Goal: Task Accomplishment & Management: Use online tool/utility

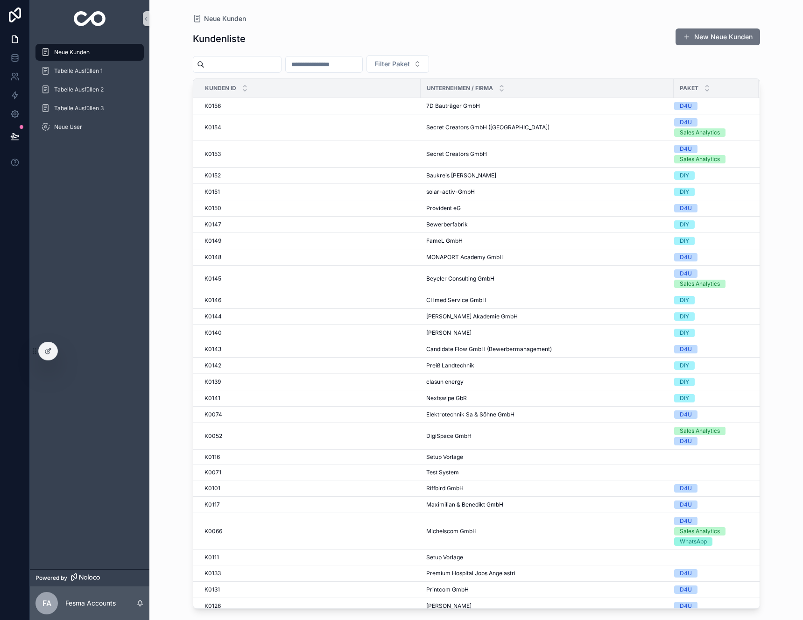
click at [322, 67] on input "scrollable content" at bounding box center [324, 64] width 77 height 13
type input "*"
type input "**"
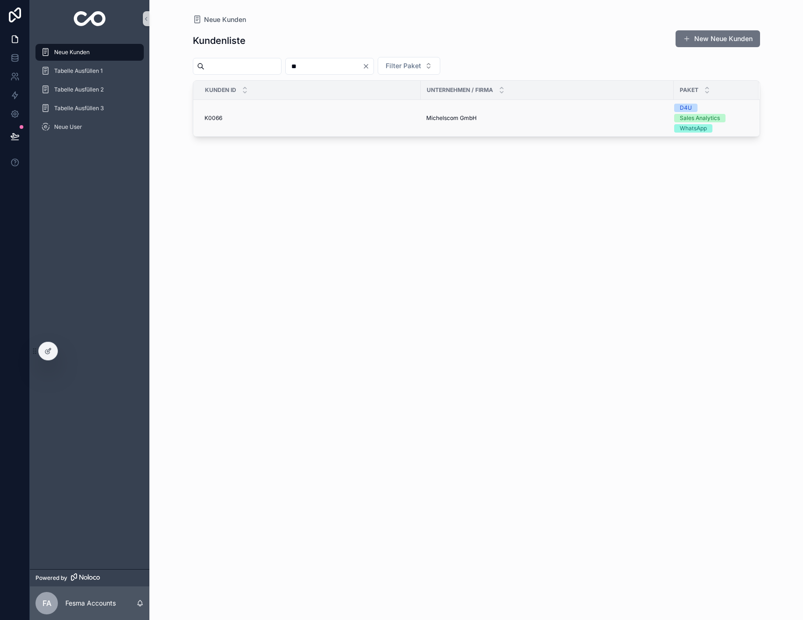
click at [364, 118] on div "K0066 K0066" at bounding box center [310, 117] width 211 height 7
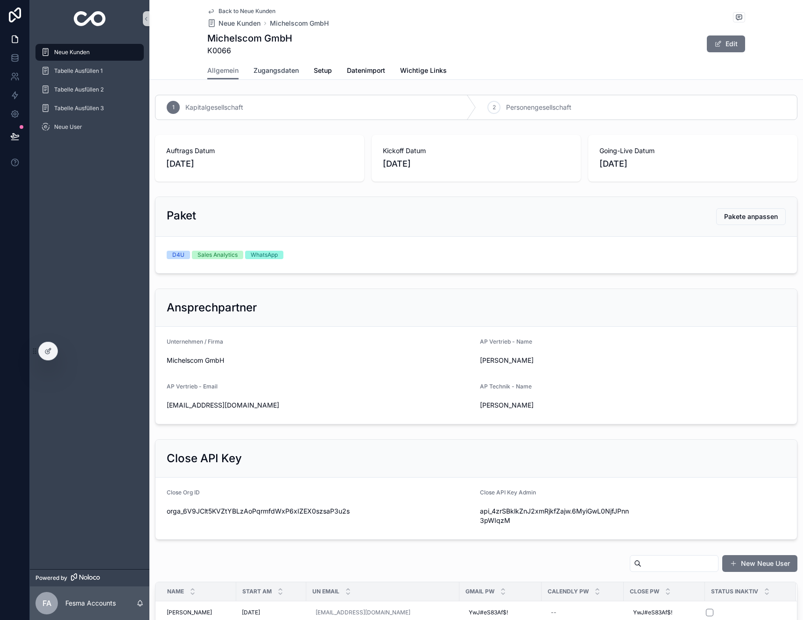
click at [283, 73] on span "Zugangsdaten" at bounding box center [276, 70] width 45 height 9
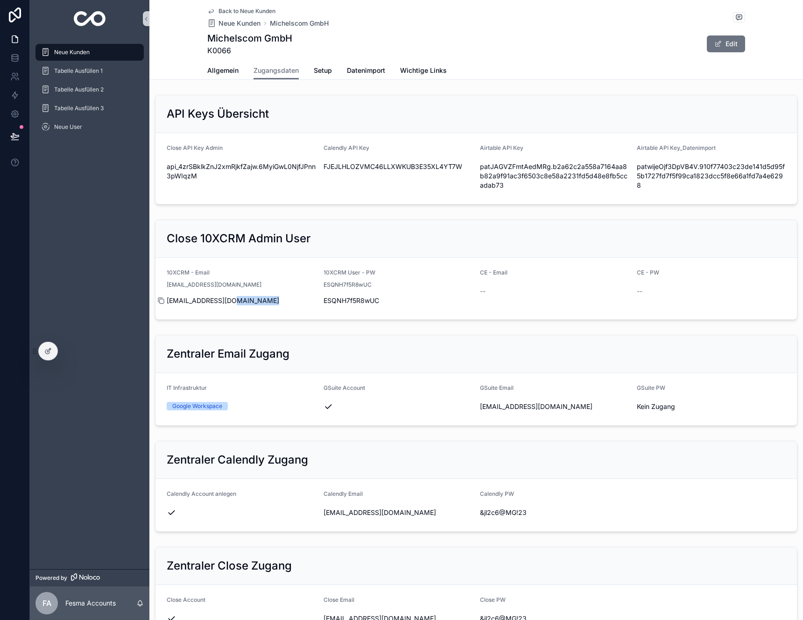
drag, startPoint x: 256, startPoint y: 305, endPoint x: 161, endPoint y: 298, distance: 96.0
click at [167, 298] on div "[EMAIL_ADDRESS][DOMAIN_NAME]" at bounding box center [241, 300] width 149 height 9
click at [161, 298] on icon "scrollable content" at bounding box center [160, 300] width 4 height 4
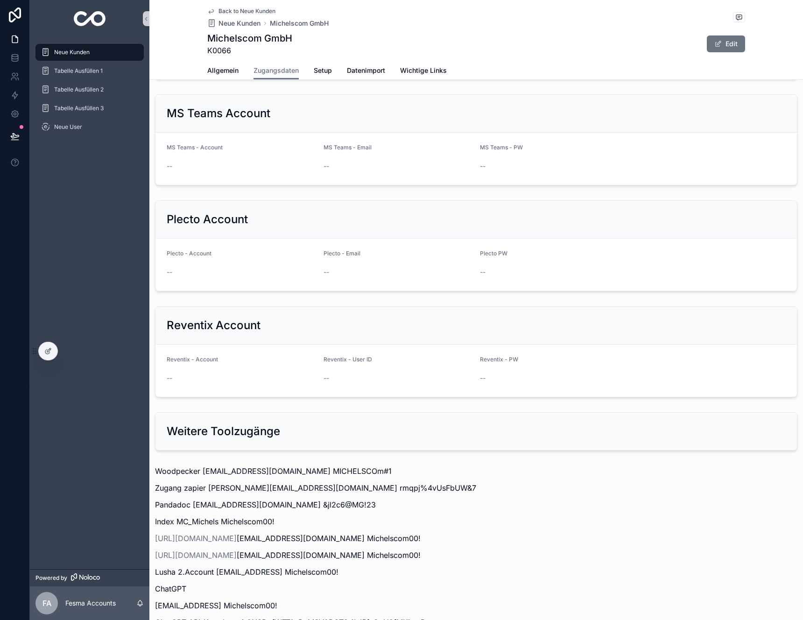
scroll to position [908, 0]
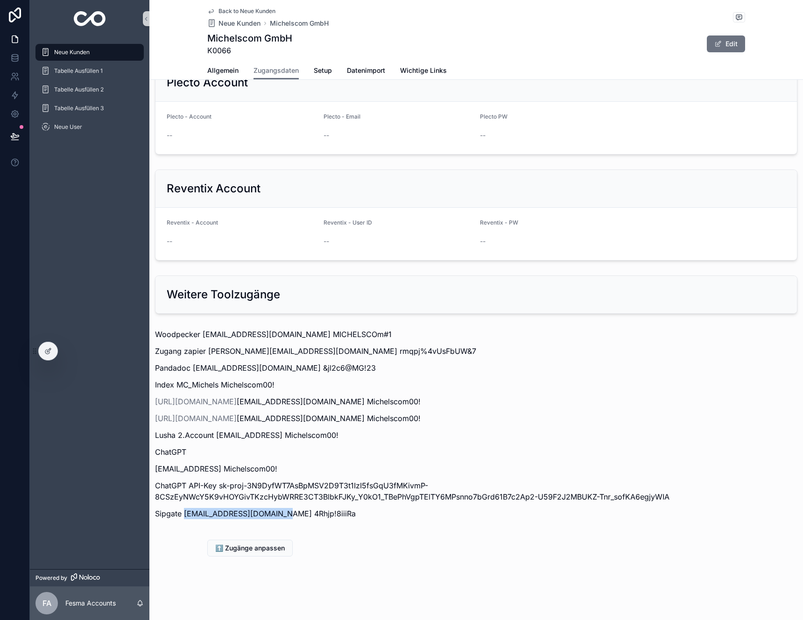
drag, startPoint x: 289, startPoint y: 515, endPoint x: 184, endPoint y: 515, distance: 104.2
click at [184, 515] on p "Sipgate [EMAIL_ADDRESS][DOMAIN_NAME] 4Rhjp!8iiiRa" at bounding box center [476, 513] width 643 height 11
copy p "[EMAIL_ADDRESS][DOMAIN_NAME]"
drag, startPoint x: 333, startPoint y: 516, endPoint x: 291, endPoint y: 516, distance: 41.1
click at [291, 516] on p "Sipgate [EMAIL_ADDRESS][DOMAIN_NAME] 4Rhjp!8iiiRa" at bounding box center [476, 513] width 643 height 11
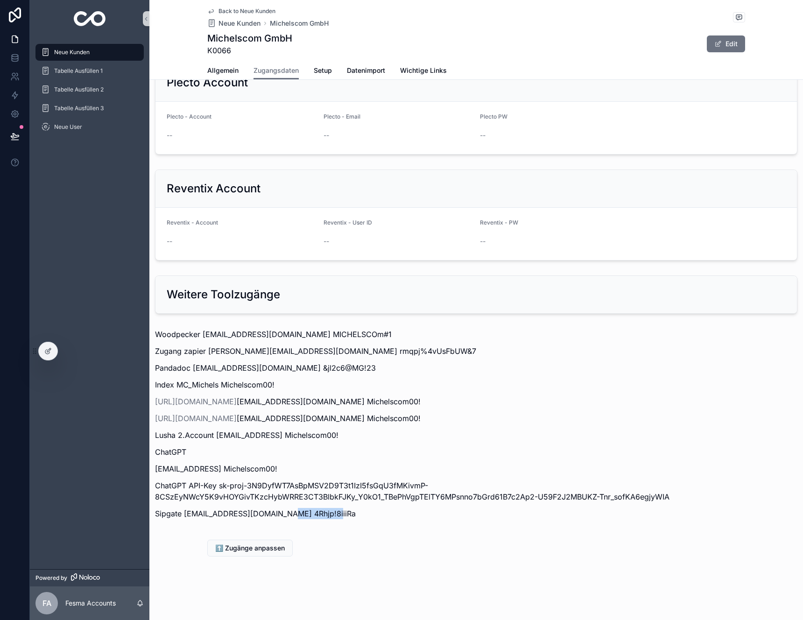
copy p "4Rhjp!8iiiRa"
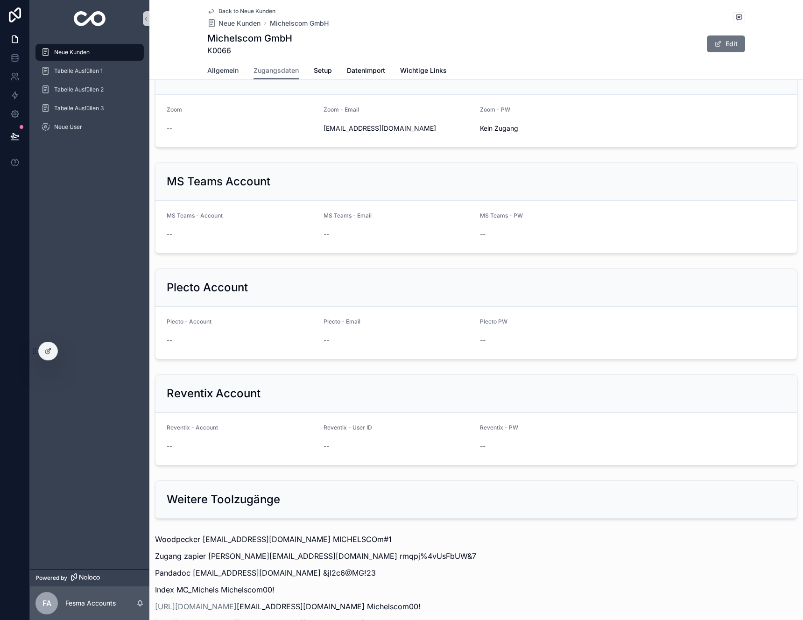
click at [207, 70] on span "Allgemein" at bounding box center [222, 70] width 31 height 9
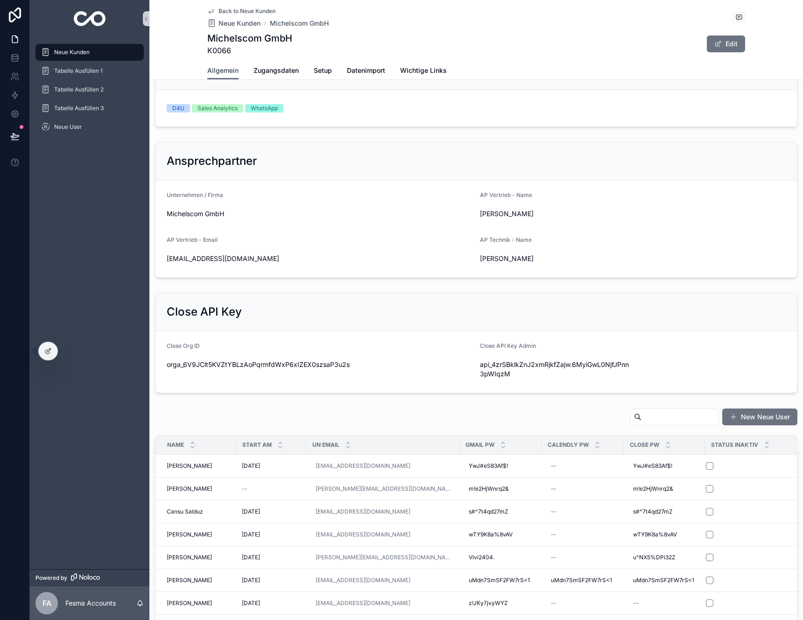
scroll to position [321, 0]
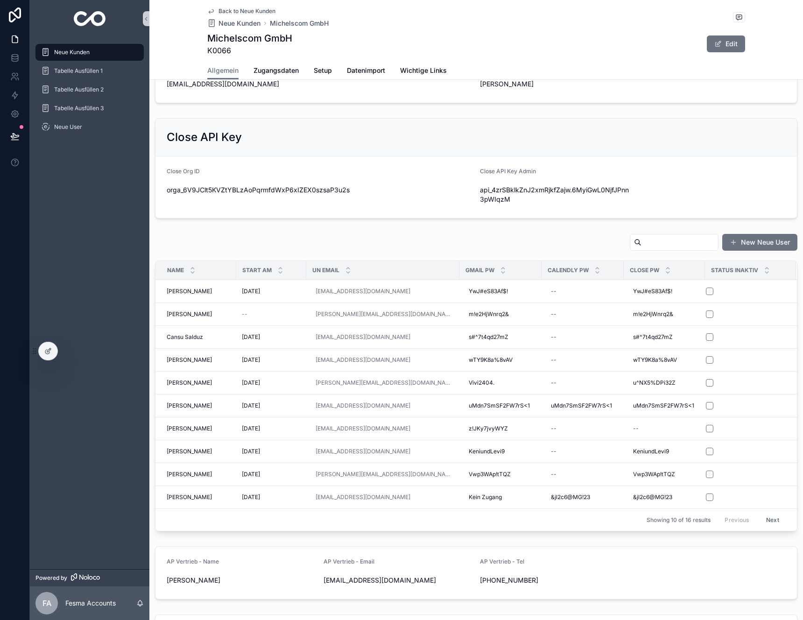
click at [763, 516] on button "Next" at bounding box center [773, 520] width 26 height 14
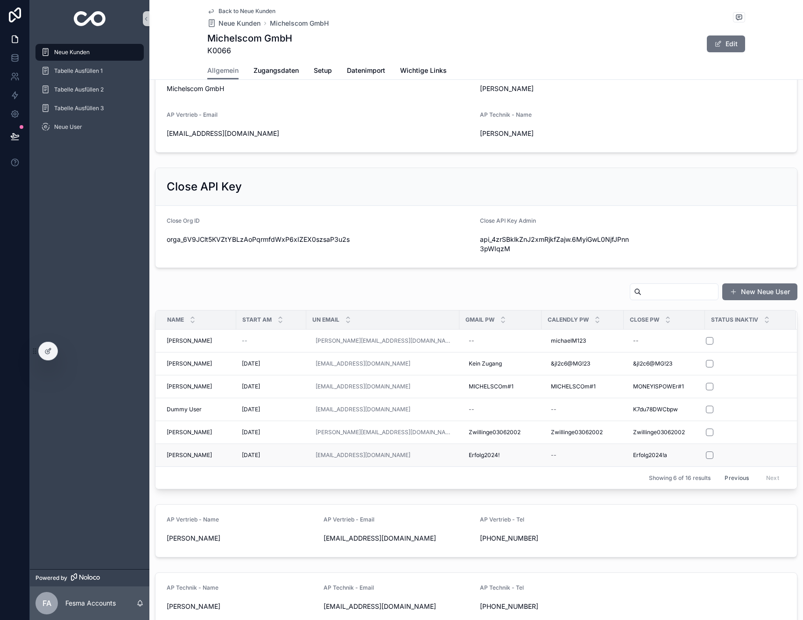
scroll to position [321, 0]
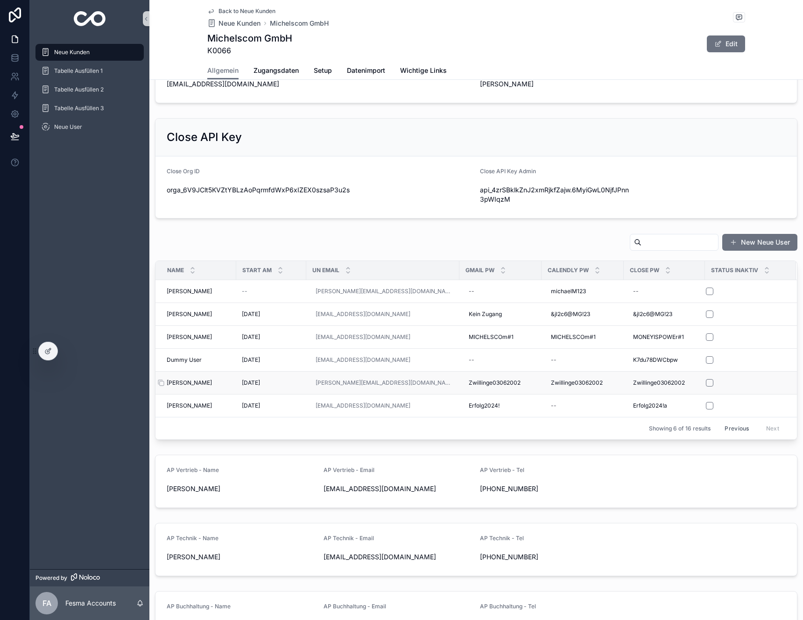
click at [206, 385] on span "[PERSON_NAME]" at bounding box center [189, 382] width 45 height 7
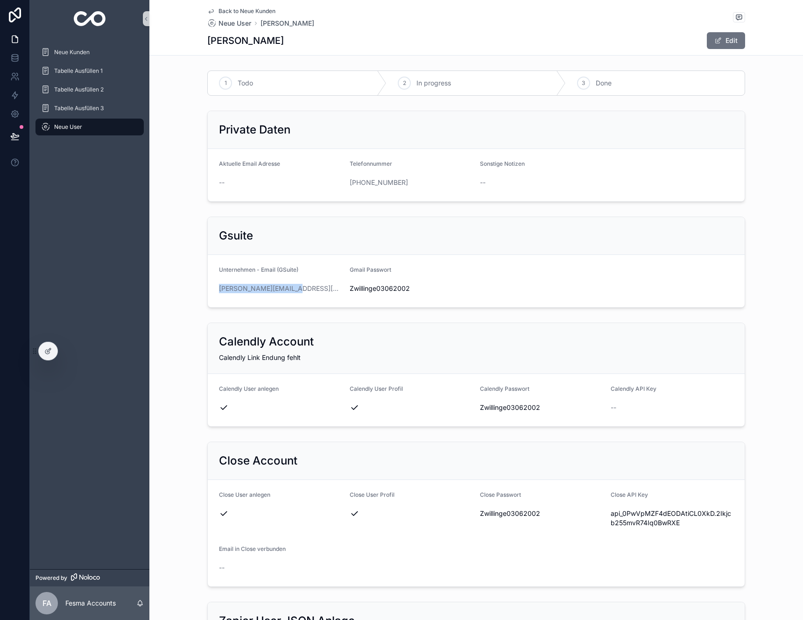
drag, startPoint x: 302, startPoint y: 289, endPoint x: 213, endPoint y: 293, distance: 89.8
click at [213, 293] on form "Unternehmen - Email (GSuite) [PERSON_NAME][EMAIL_ADDRESS][DOMAIN_NAME] Gmail Pa…" at bounding box center [476, 281] width 537 height 52
copy link "[PERSON_NAME][EMAIL_ADDRESS][DOMAIN_NAME]"
click at [532, 518] on div "Zwillinge03062002" at bounding box center [541, 513] width 123 height 15
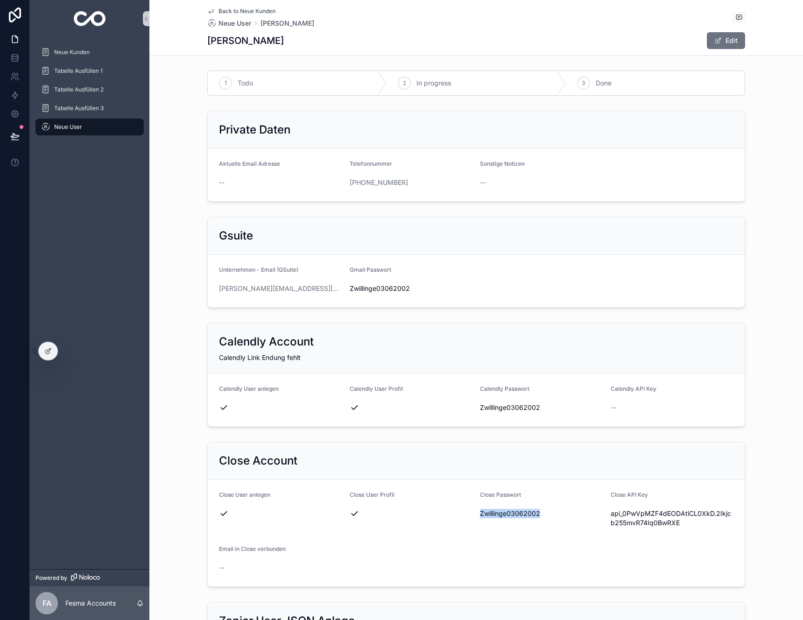
click at [532, 518] on div "Zwillinge03062002" at bounding box center [541, 513] width 123 height 15
copy span "Zwillinge03062002"
click at [235, 9] on span "Back to Neue Kunden" at bounding box center [247, 10] width 57 height 7
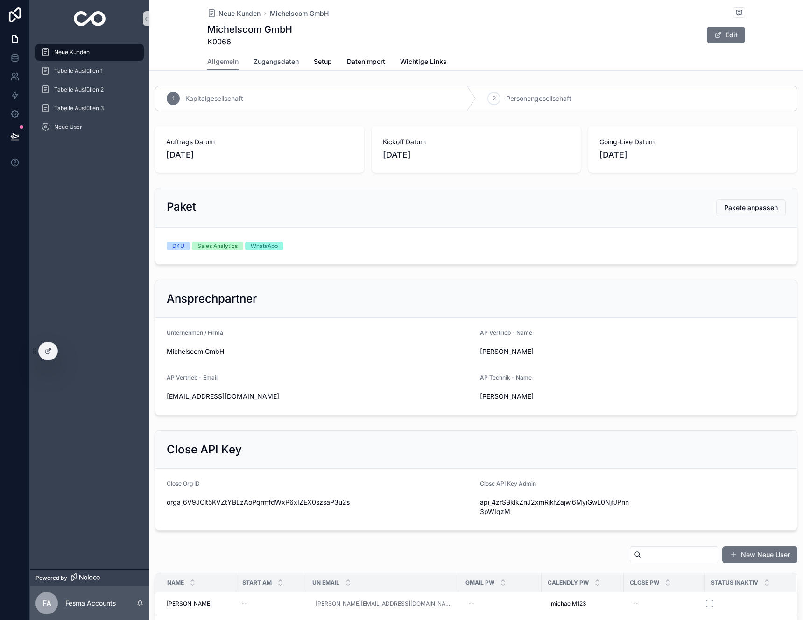
click at [267, 64] on span "Zugangsdaten" at bounding box center [276, 61] width 45 height 9
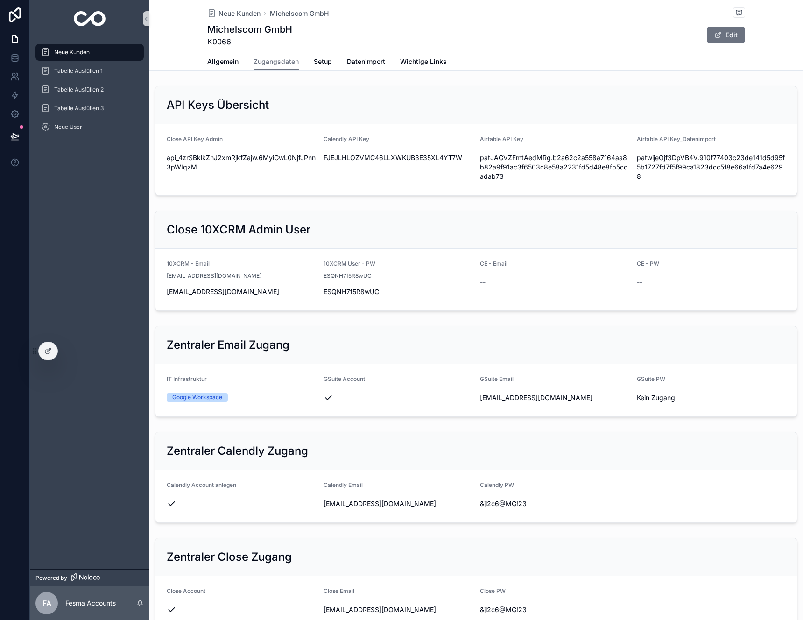
click at [272, 152] on div "api_4zrSBklkZnJ2xmRjkfZajw.6MyiGwL0NjfJPnn3pWIqzM" at bounding box center [241, 162] width 149 height 24
copy div "api_4zrSBklkZnJ2xmRjkfZajw.6MyiGwL0NjfJPnn3pWIqzM"
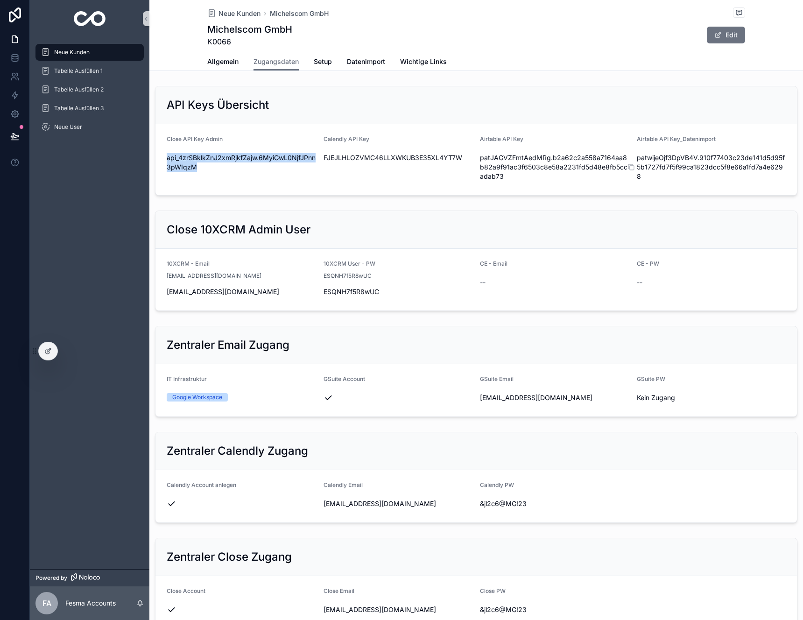
copy div "api_4zrSBklkZnJ2xmRjkfZajw.6MyiGwL0NjfJPnn3pWIqzM"
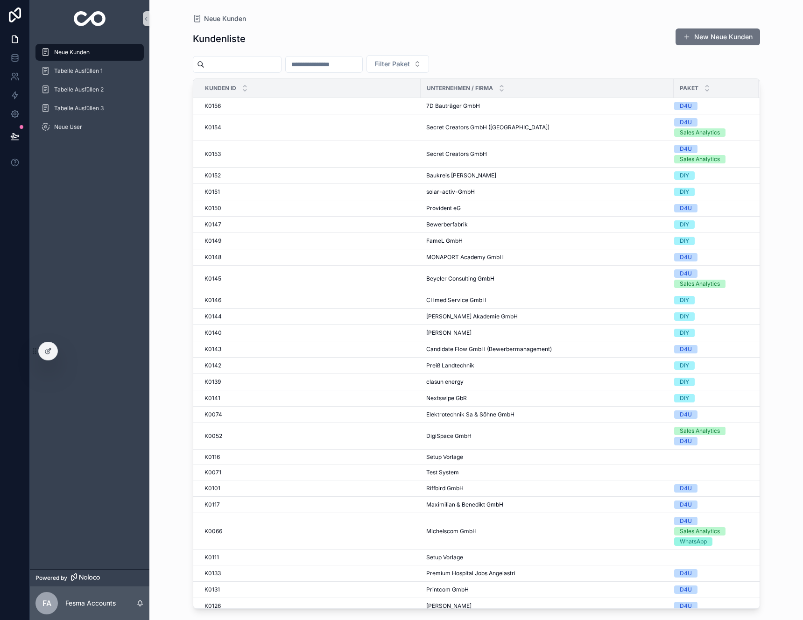
click at [328, 66] on input "scrollable content" at bounding box center [324, 64] width 77 height 13
type input "**"
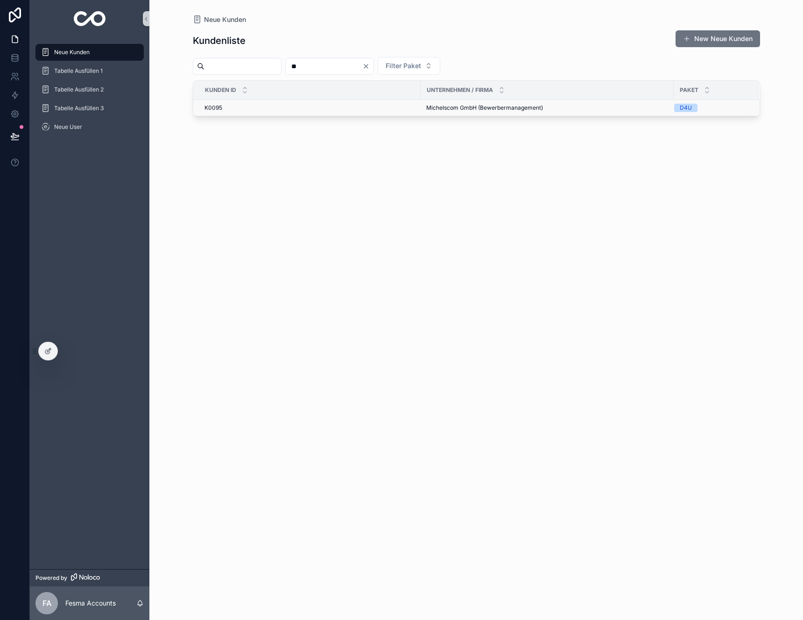
click at [241, 106] on div "K0095 K0095" at bounding box center [310, 107] width 211 height 7
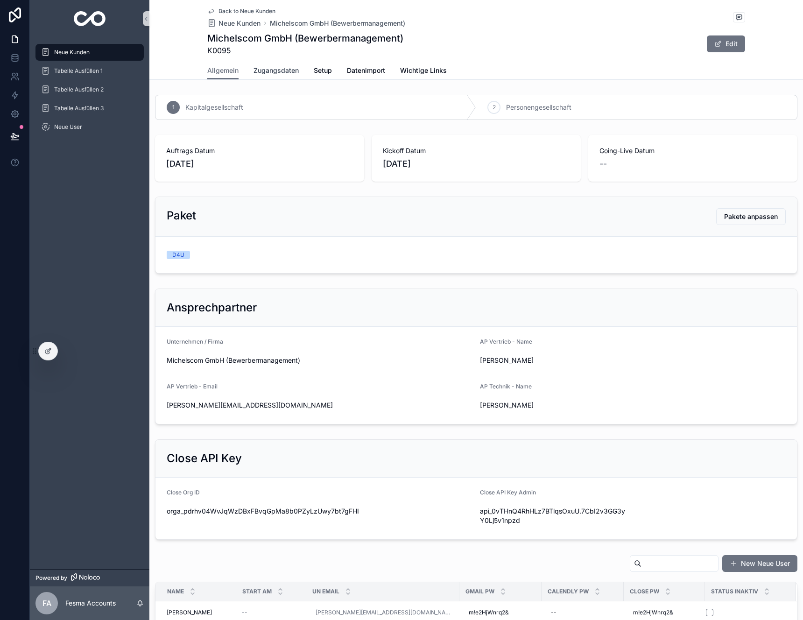
click at [264, 72] on span "Zugangsdaten" at bounding box center [276, 70] width 45 height 9
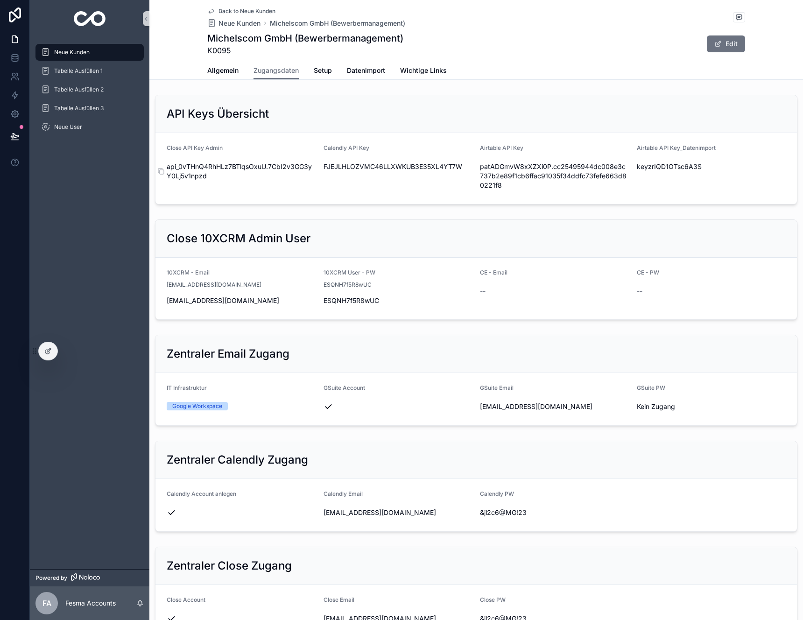
click at [243, 169] on span "api_0vTHnQ4RhHLz7BTlqsOxuU.7CbI2v3GG3yY0Lj5v1npzd" at bounding box center [241, 171] width 149 height 19
copy div "api_0vTHnQ4RhHLz7BTlqsOxuU.7CbI2v3GG3yY0Lj5v1npzd"
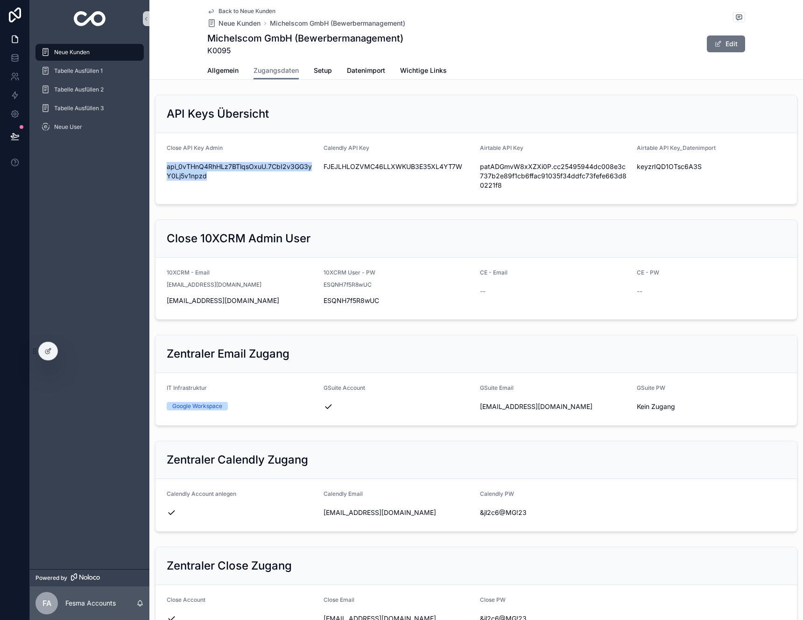
copy div "api_0vTHnQ4RhHLz7BTlqsOxuU.7CbI2v3GG3yY0Lj5v1npzd"
click at [225, 75] on span "Allgemein" at bounding box center [222, 70] width 31 height 9
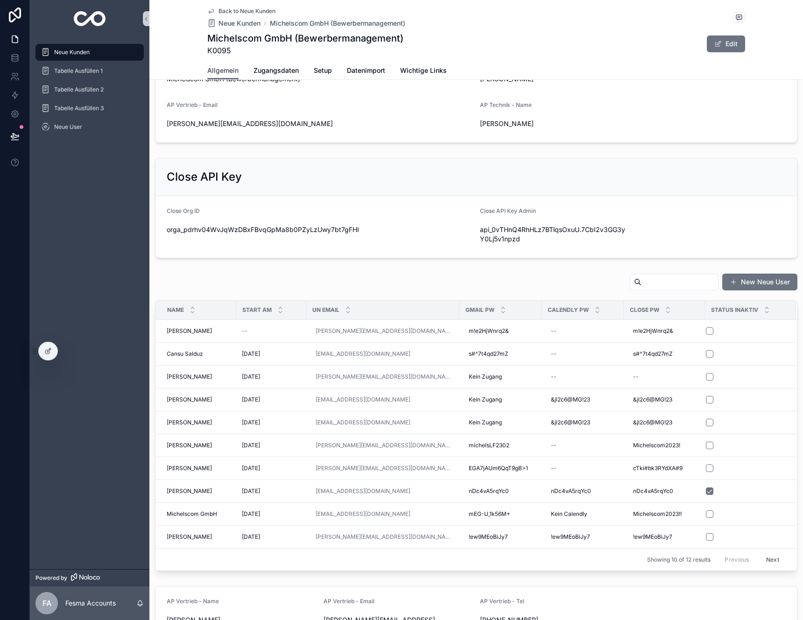
scroll to position [501, 0]
